Goal: Task Accomplishment & Management: Manage account settings

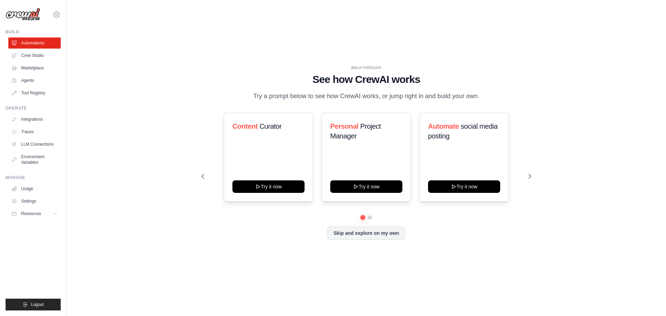
click at [105, 120] on div "WALKTHROUGH See how [PERSON_NAME] works Try a prompt below to see how [PERSON_N…" at bounding box center [366, 158] width 577 height 302
click at [27, 93] on link "Tool Registry" at bounding box center [35, 92] width 52 height 11
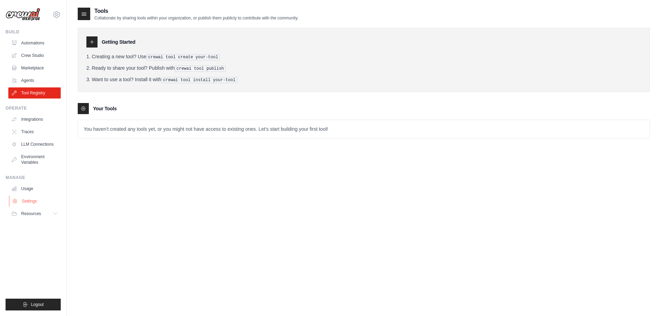
click at [36, 203] on link "Settings" at bounding box center [35, 201] width 52 height 11
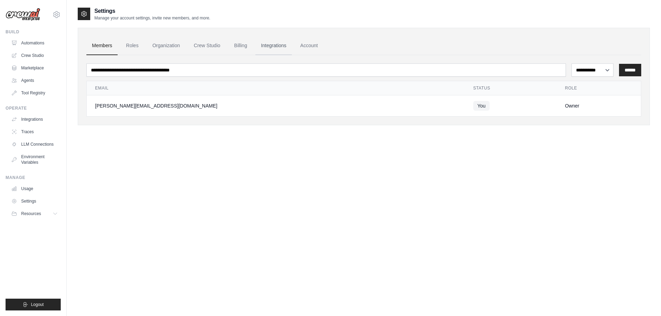
click at [270, 46] on link "Integrations" at bounding box center [273, 45] width 36 height 19
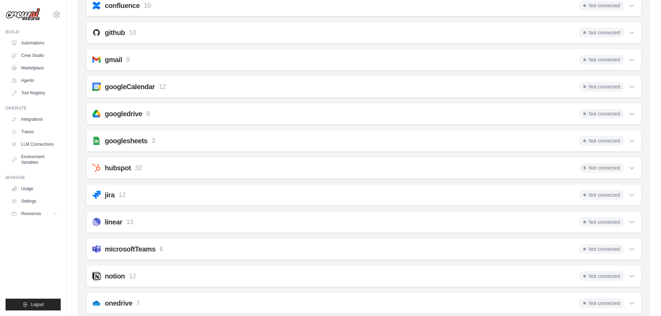
scroll to position [69, 0]
